Goal: Task Accomplishment & Management: Manage account settings

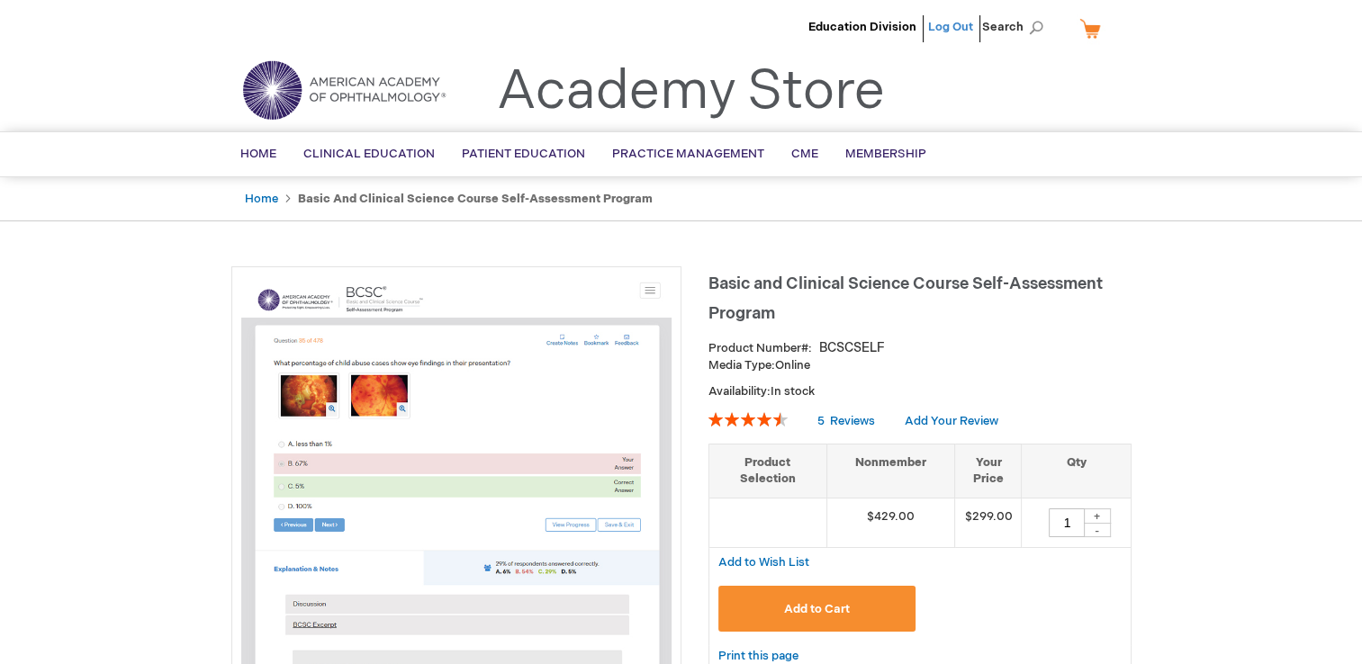
click at [951, 24] on link "Log Out" at bounding box center [950, 27] width 45 height 14
click at [953, 25] on link "Log Out" at bounding box center [950, 27] width 45 height 14
